Goal: Transaction & Acquisition: Purchase product/service

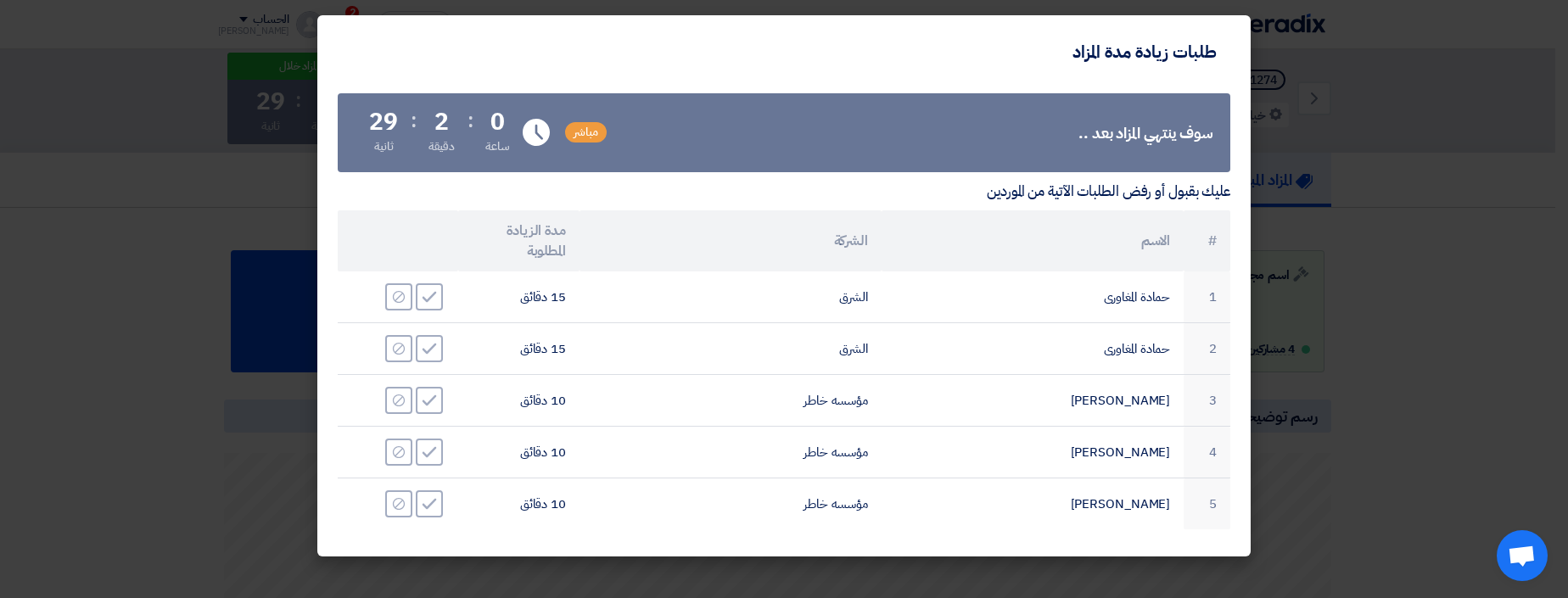
click at [1452, 51] on modal-container "طلبات زيادة مدة المزاد سوف ينتهي المزاد بعد .. مباشر Time Remaining 0 ساعة : 2 …" at bounding box center [784, 299] width 1568 height 598
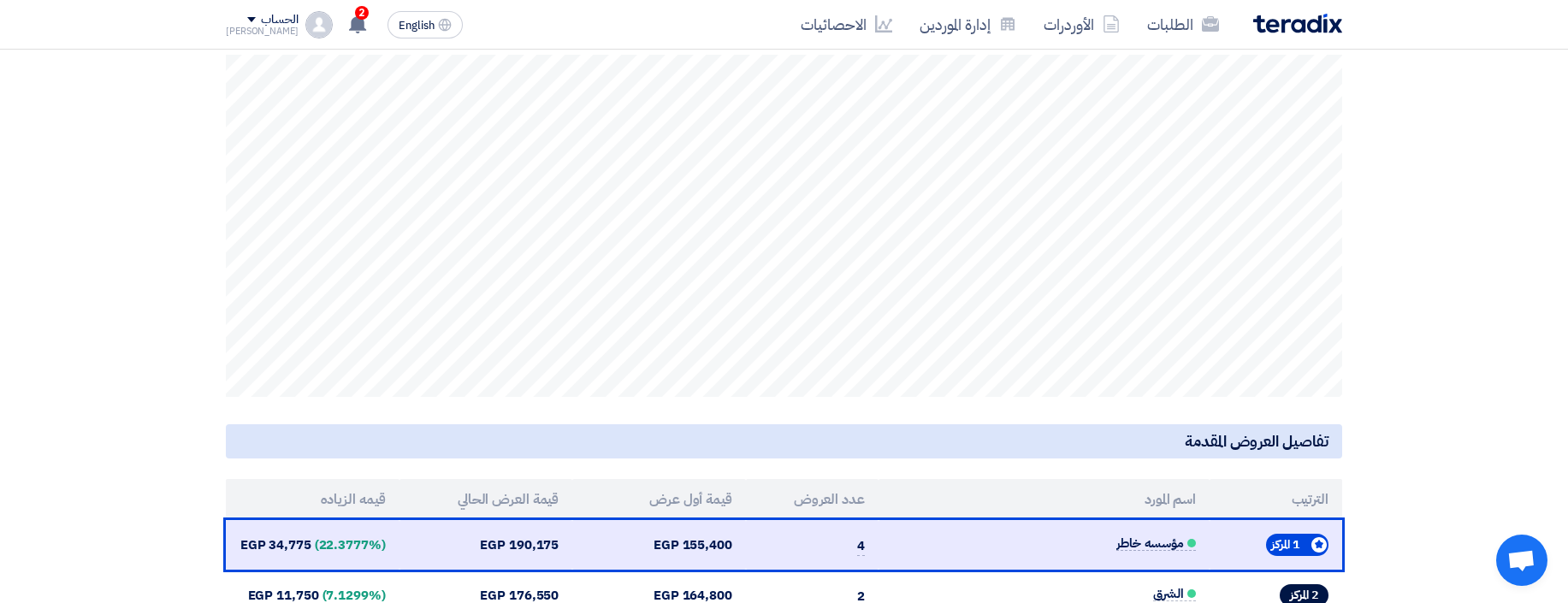
scroll to position [408, 0]
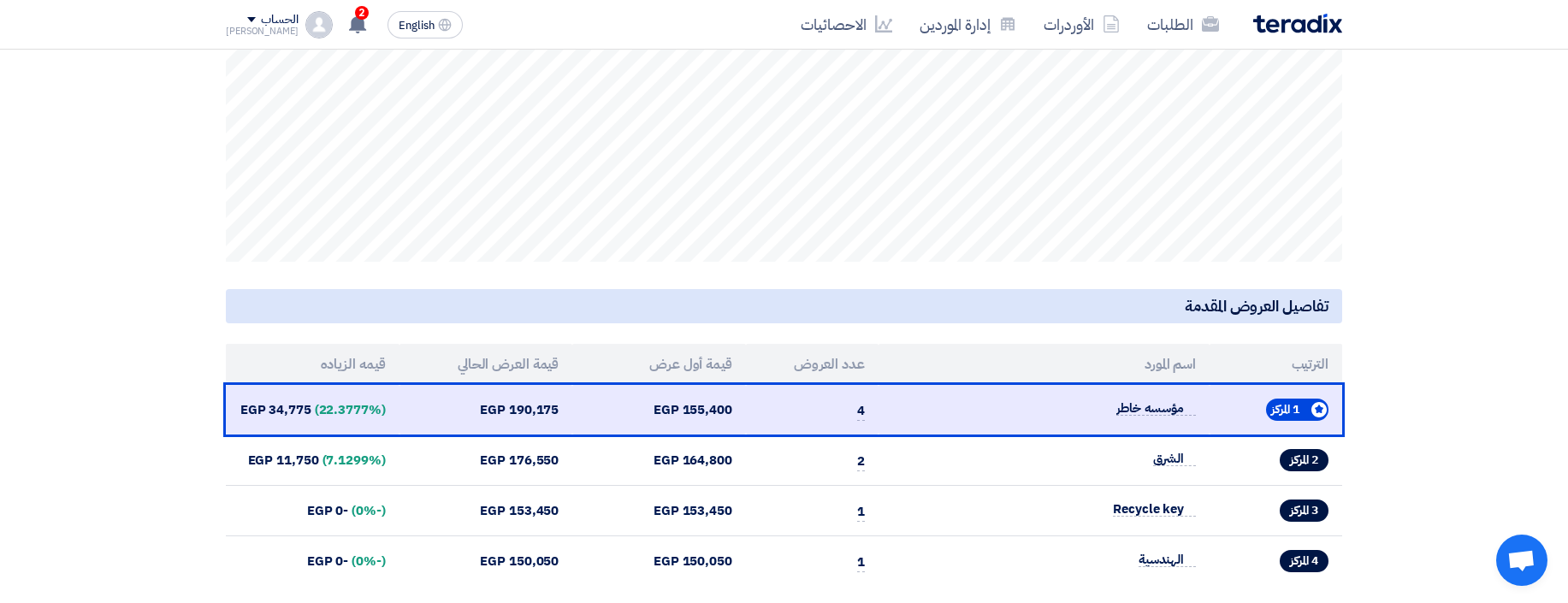
scroll to position [548, 0]
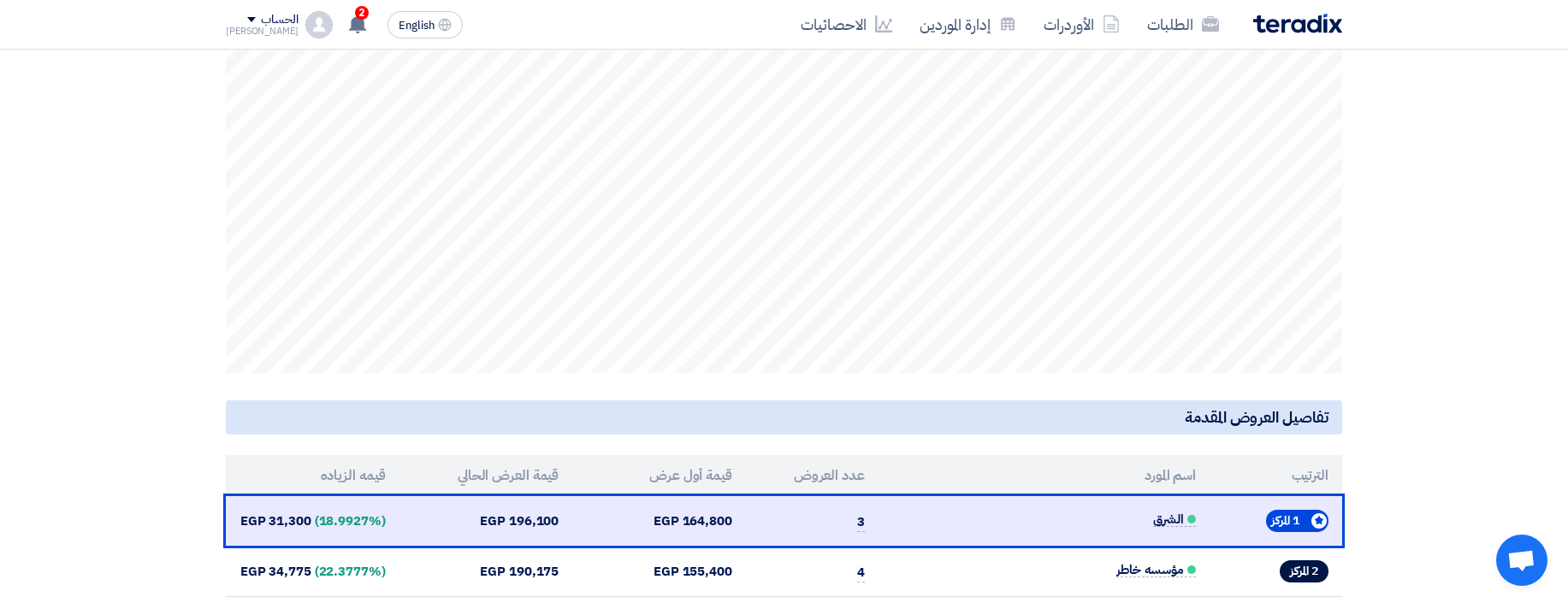
scroll to position [409, 0]
